Goal: Information Seeking & Learning: Understand process/instructions

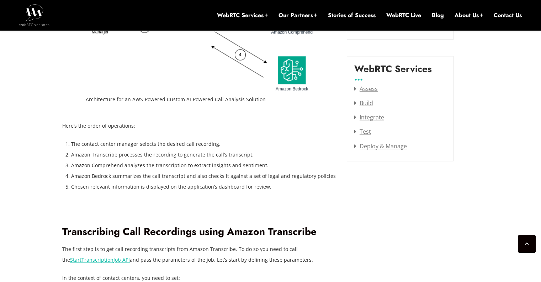
scroll to position [954, 0]
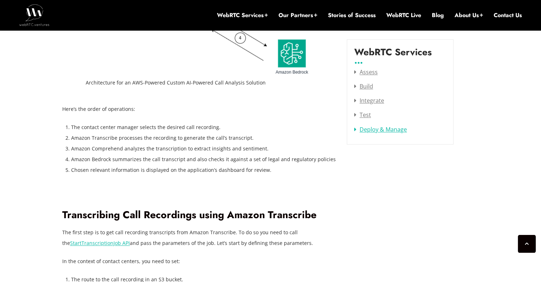
click at [356, 128] on link "Deploy & Manage" at bounding box center [381, 129] width 53 height 8
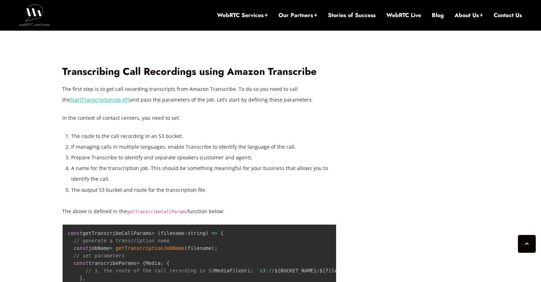
scroll to position [1132, 0]
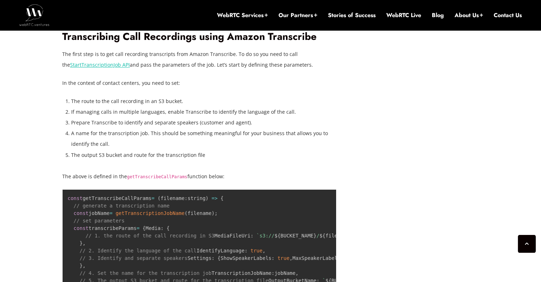
click at [174, 117] on li "Prepare Transcribe to identify and separate speakers (customer and agent)." at bounding box center [203, 122] width 265 height 11
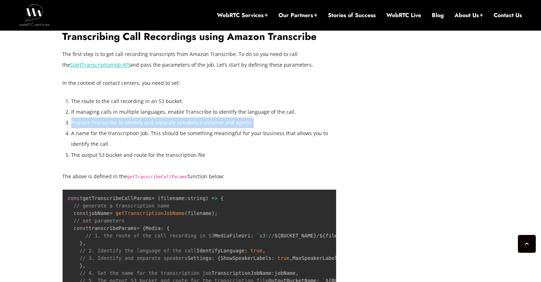
click at [174, 117] on li "Prepare Transcribe to identify and separate speakers (customer and agent)." at bounding box center [203, 122] width 265 height 11
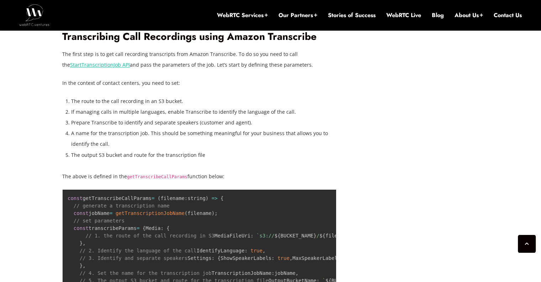
click at [228, 130] on li "A name for the transcription job. This should be something meaningful for your …" at bounding box center [203, 138] width 265 height 21
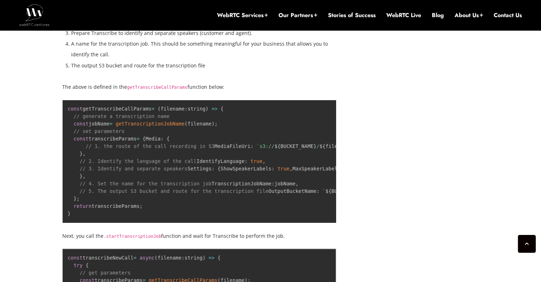
scroll to position [1239, 0]
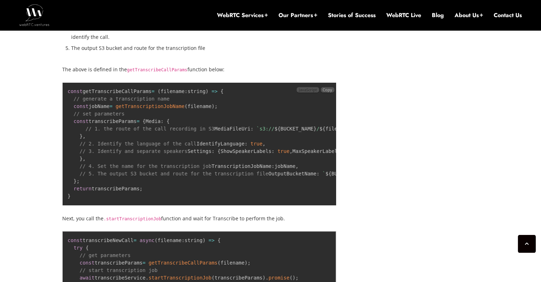
click at [309, 87] on span "JavaScript" at bounding box center [308, 89] width 22 height 5
click at [246, 176] on pre "const getTranscribeCallParams = ( filename : string ) = > { // generate a trans…" at bounding box center [199, 143] width 274 height 123
click at [330, 87] on span "Copy" at bounding box center [328, 89] width 10 height 5
click at [300, 87] on span "JavaScript" at bounding box center [303, 89] width 22 height 5
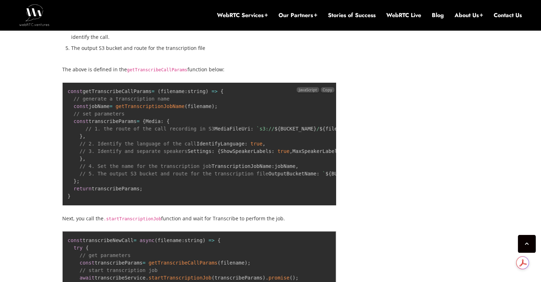
click at [102, 96] on code "const getTranscribeCallParams = ( filename : string ) = > { // generate a trans…" at bounding box center [281, 143] width 426 height 110
click at [150, 103] on span "getTranscriptionJobName" at bounding box center [150, 106] width 69 height 6
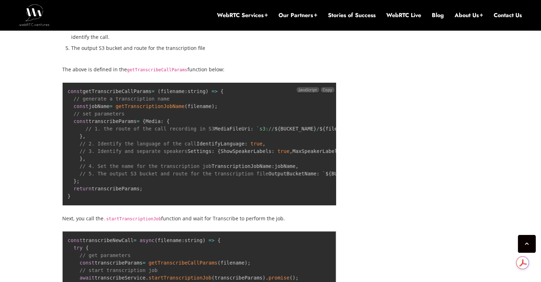
click at [147, 91] on pre "const getTranscribeCallParams = ( filename : string ) = > { // generate a trans…" at bounding box center [199, 143] width 274 height 123
click at [159, 103] on span "getTranscriptionJobName" at bounding box center [150, 106] width 69 height 6
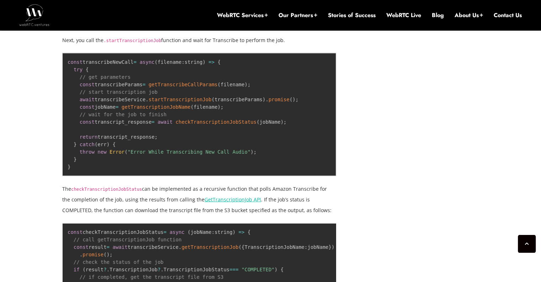
scroll to position [1417, 0]
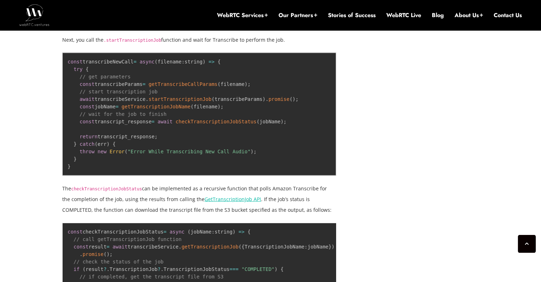
click at [143, 43] on code ".startTranscriptionJob" at bounding box center [133, 40] width 58 height 5
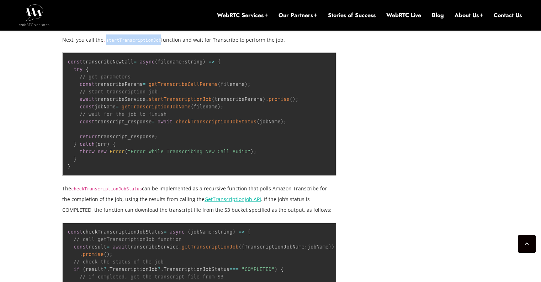
copy code "startTranscriptionJob"
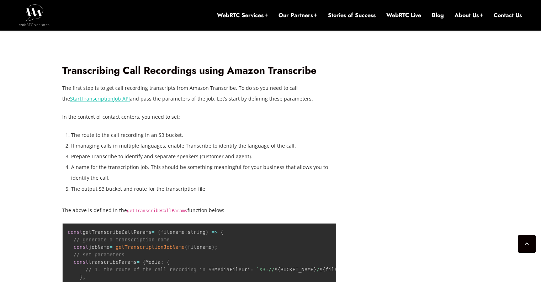
scroll to position [1099, 0]
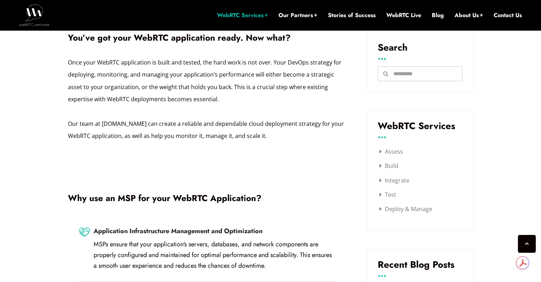
scroll to position [505, 0]
